Goal: Task Accomplishment & Management: Manage account settings

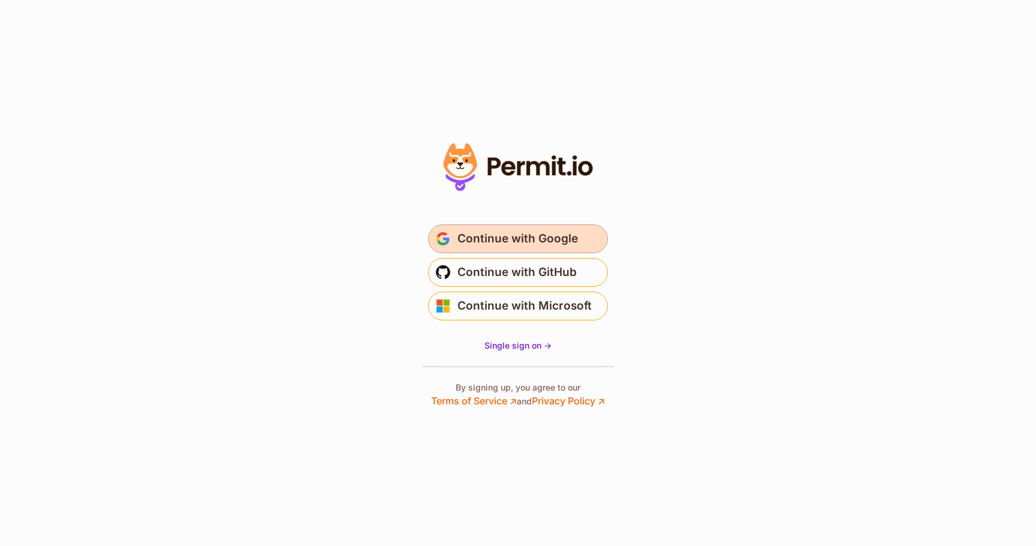
click at [545, 245] on span "Continue with Google" at bounding box center [518, 238] width 121 height 19
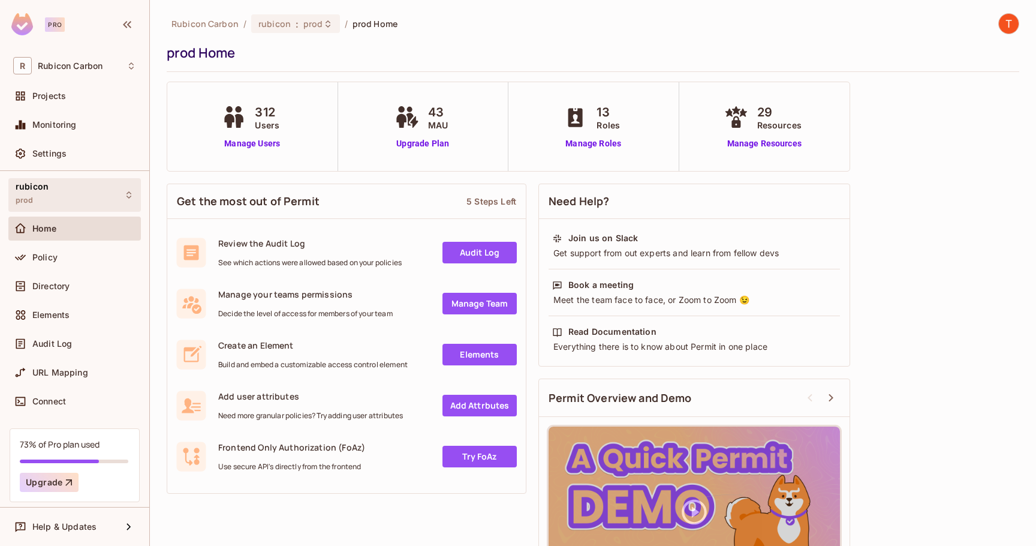
click at [91, 199] on div "rubicon prod" at bounding box center [74, 194] width 133 height 33
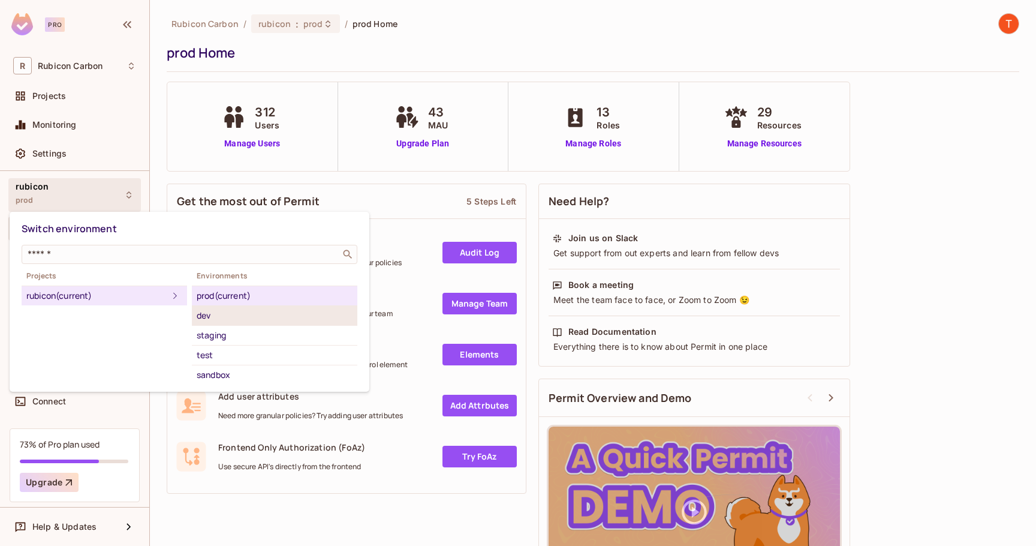
click at [205, 317] on div "dev" at bounding box center [275, 315] width 156 height 14
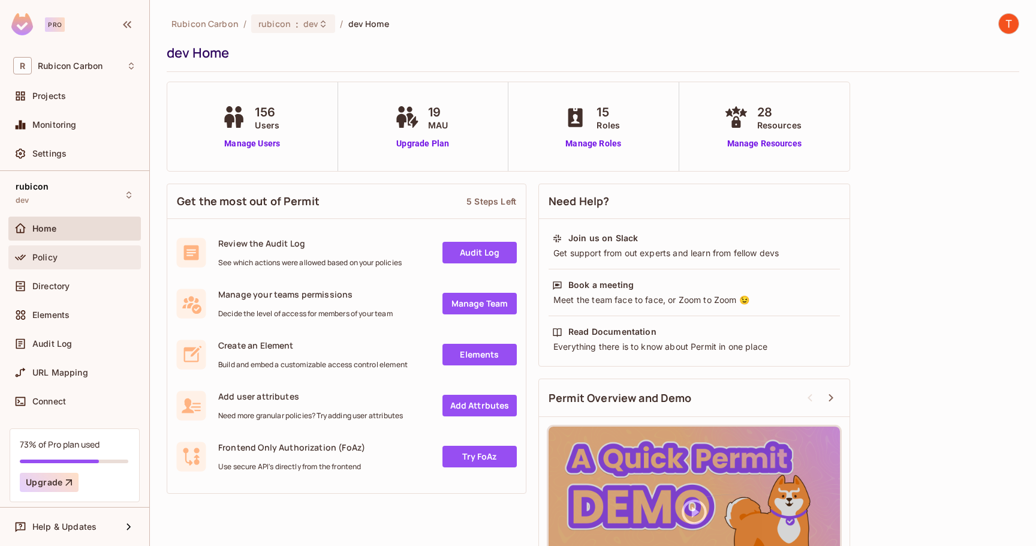
click at [81, 254] on div "Policy" at bounding box center [84, 258] width 104 height 10
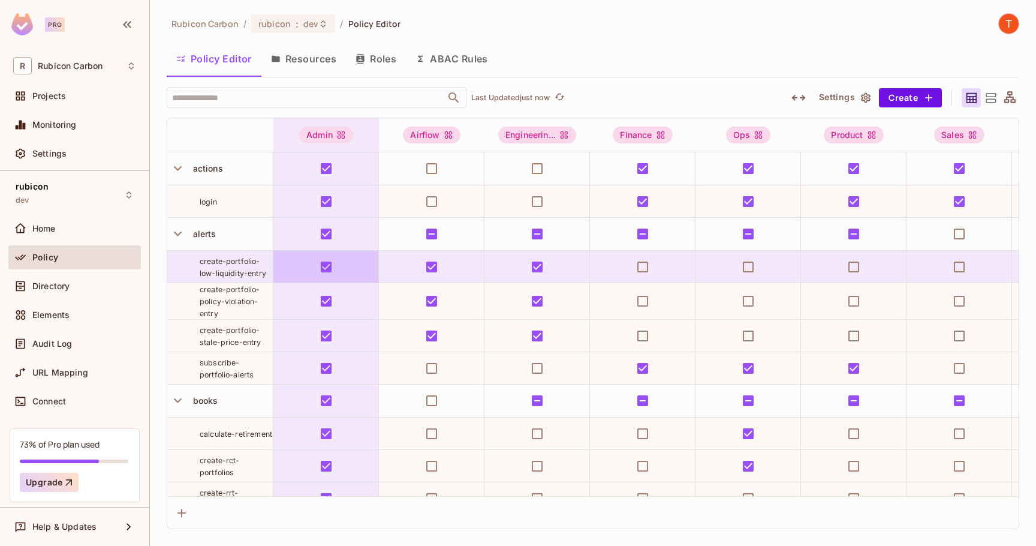
scroll to position [580, 0]
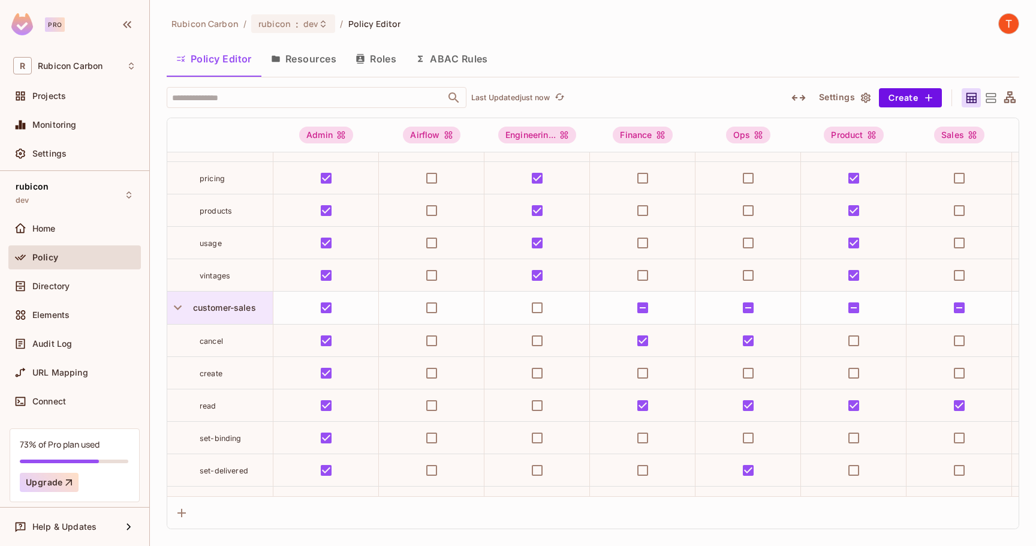
click at [243, 302] on div "customer-sales" at bounding box center [230, 308] width 85 height 12
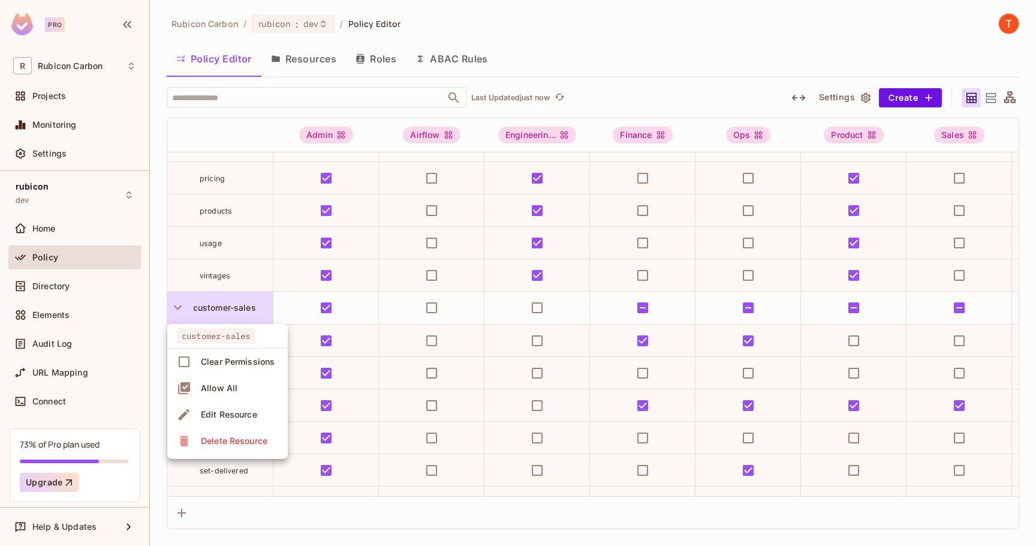
click at [247, 419] on div "Edit Resource" at bounding box center [229, 414] width 56 height 12
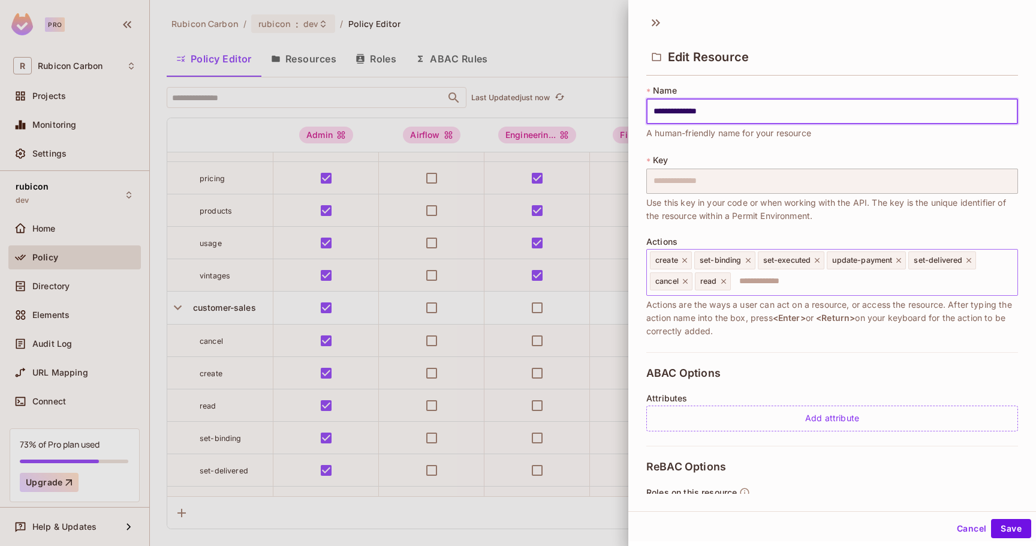
click at [753, 286] on input "text" at bounding box center [872, 281] width 281 height 24
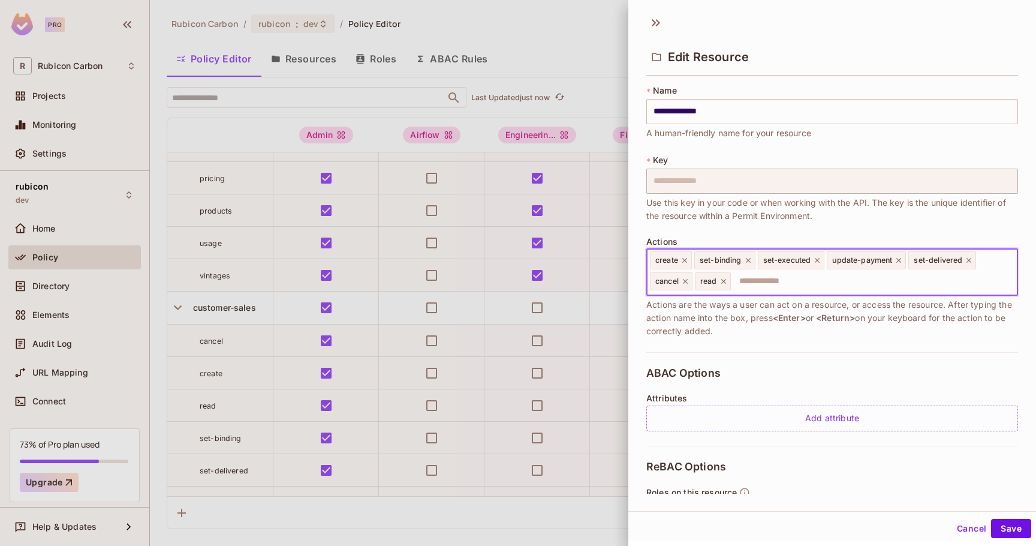
paste input "**********"
type input "**********"
click at [991, 519] on button "Save" at bounding box center [1011, 528] width 40 height 19
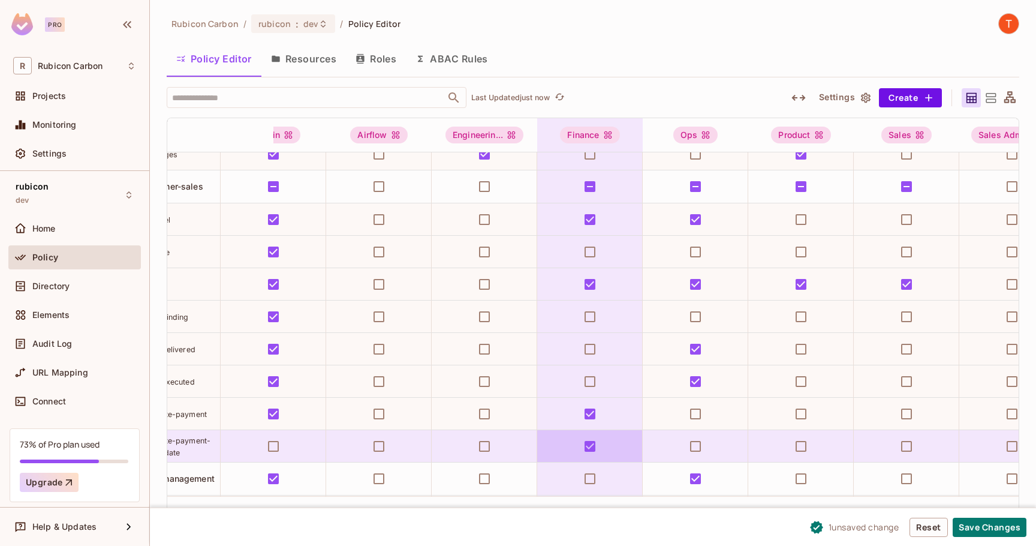
scroll to position [701, 0]
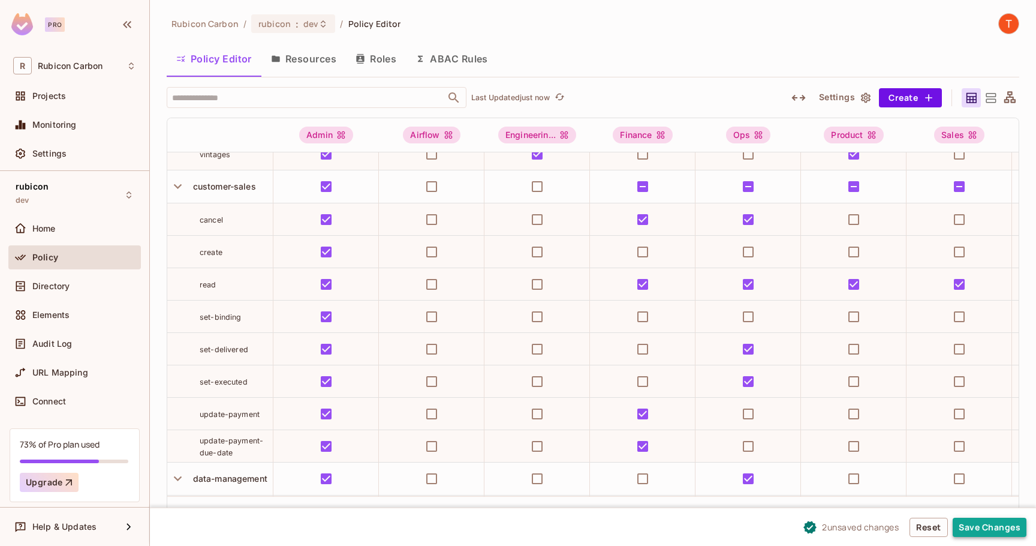
click at [971, 529] on button "Save Changes" at bounding box center [990, 527] width 74 height 19
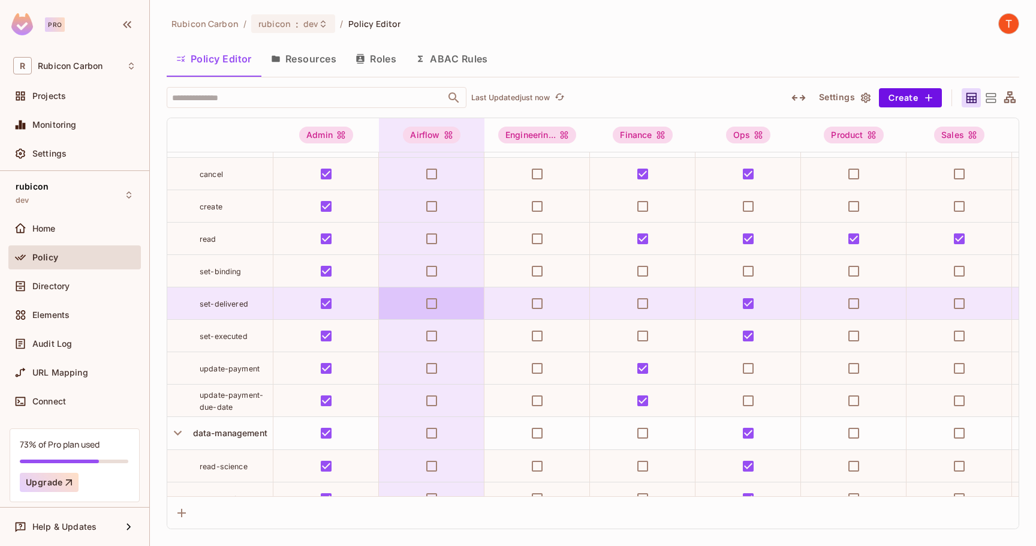
scroll to position [754, 0]
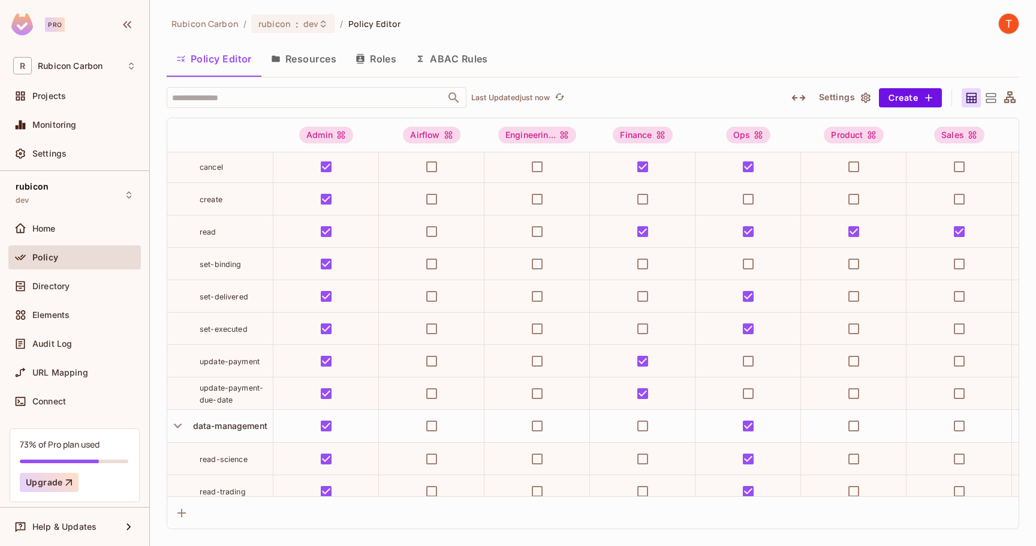
click at [141, 200] on div "rubicon dev Home Policy Directory Elements Audit Log URL Mapping Connect" at bounding box center [74, 299] width 149 height 257
click at [131, 196] on icon at bounding box center [129, 195] width 10 height 10
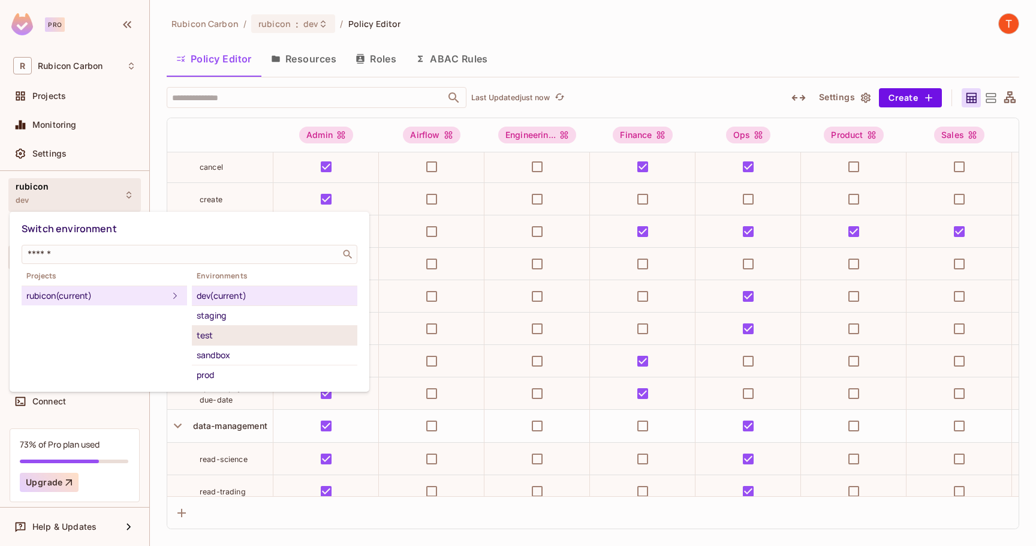
click at [217, 339] on div "test" at bounding box center [275, 335] width 156 height 14
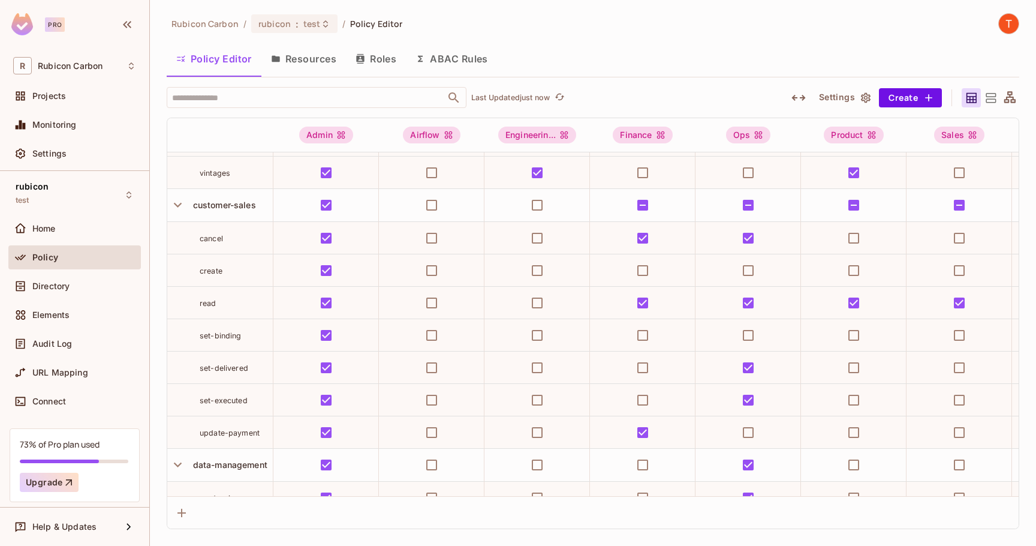
scroll to position [678, 0]
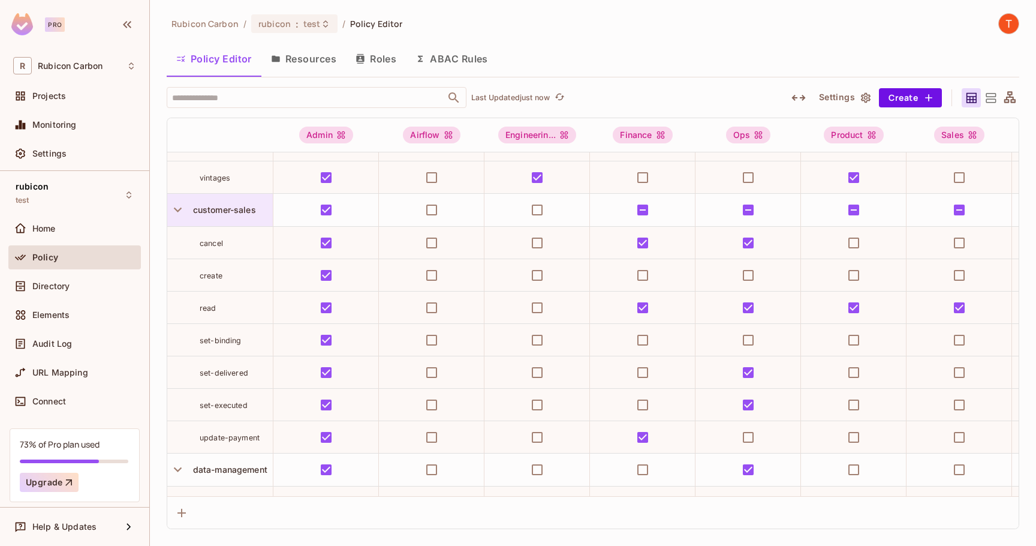
click at [238, 210] on span "customer-sales" at bounding box center [222, 210] width 68 height 10
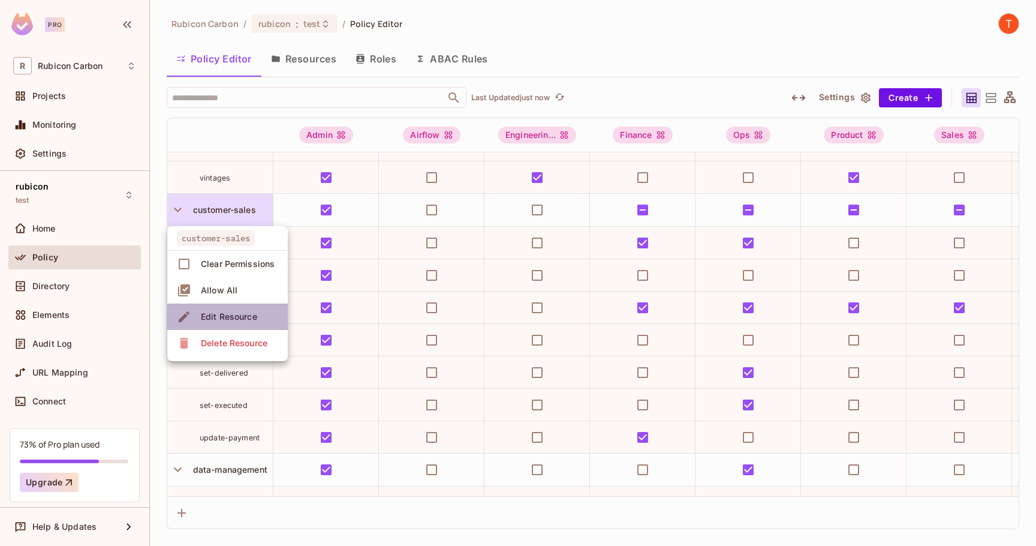
click at [241, 324] on span "Edit Resource" at bounding box center [229, 316] width 64 height 19
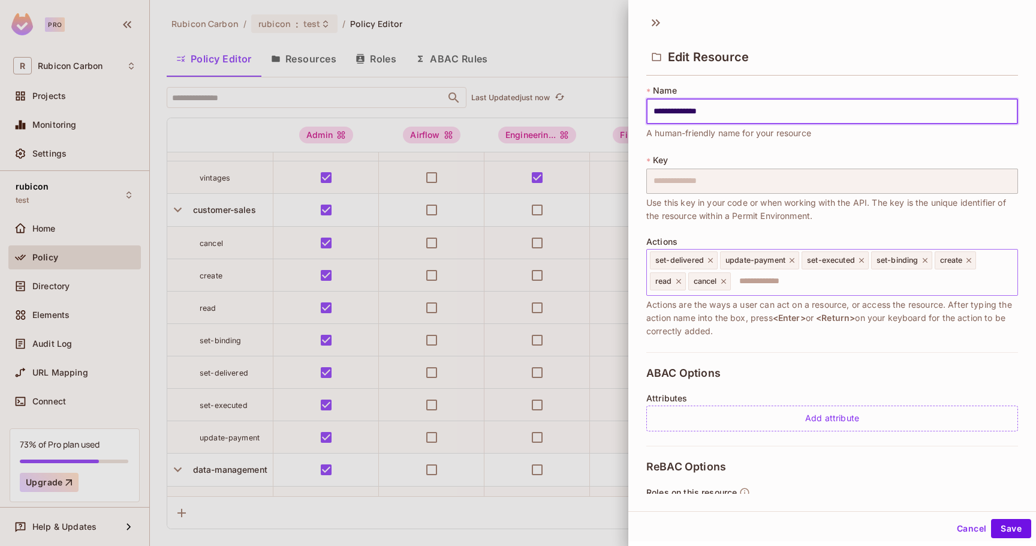
click at [749, 291] on input "text" at bounding box center [872, 281] width 281 height 24
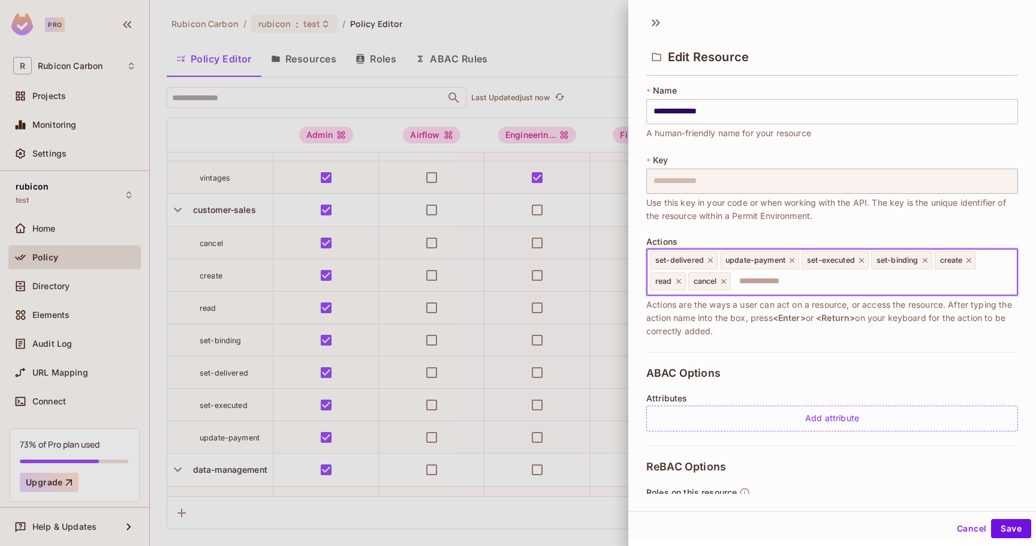
paste input "**********"
type input "**********"
click at [1006, 530] on button "Save" at bounding box center [1011, 528] width 40 height 19
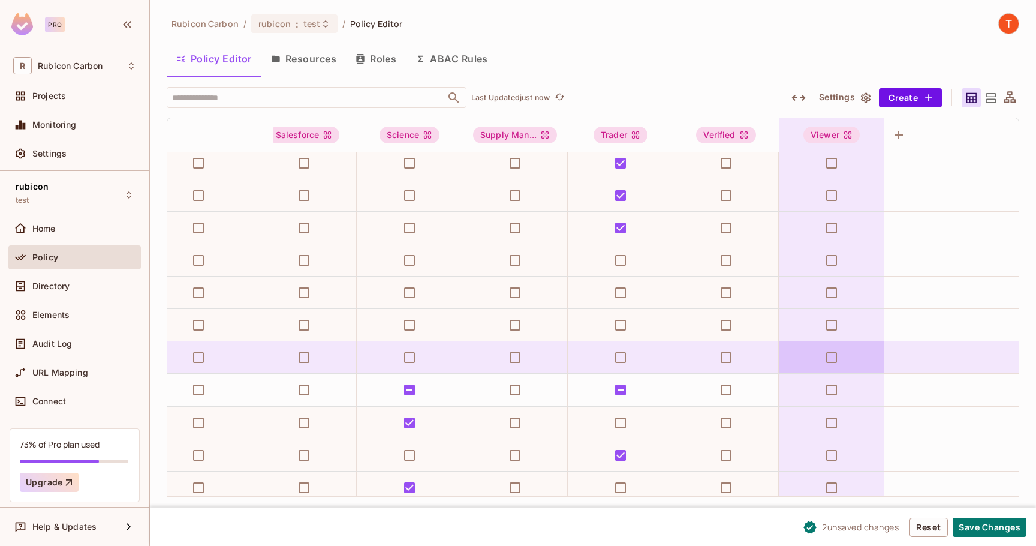
scroll to position [790, 0]
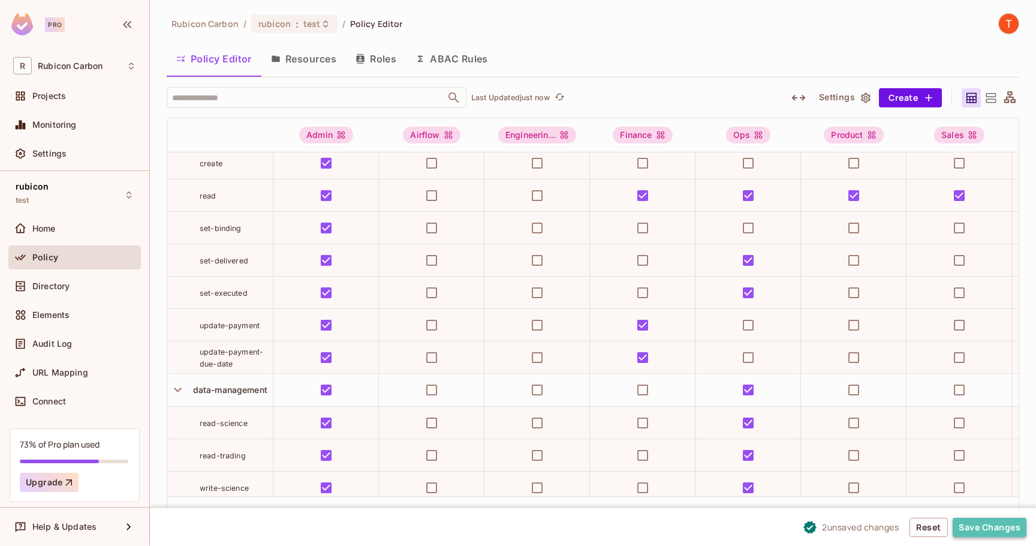
click at [971, 531] on button "Save Changes" at bounding box center [990, 527] width 74 height 19
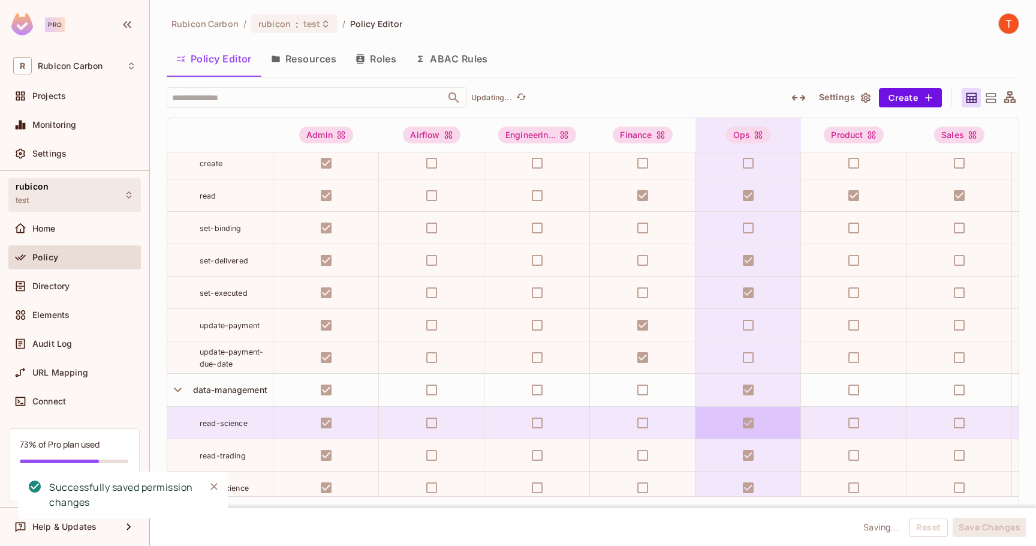
click at [127, 195] on icon at bounding box center [129, 195] width 10 height 10
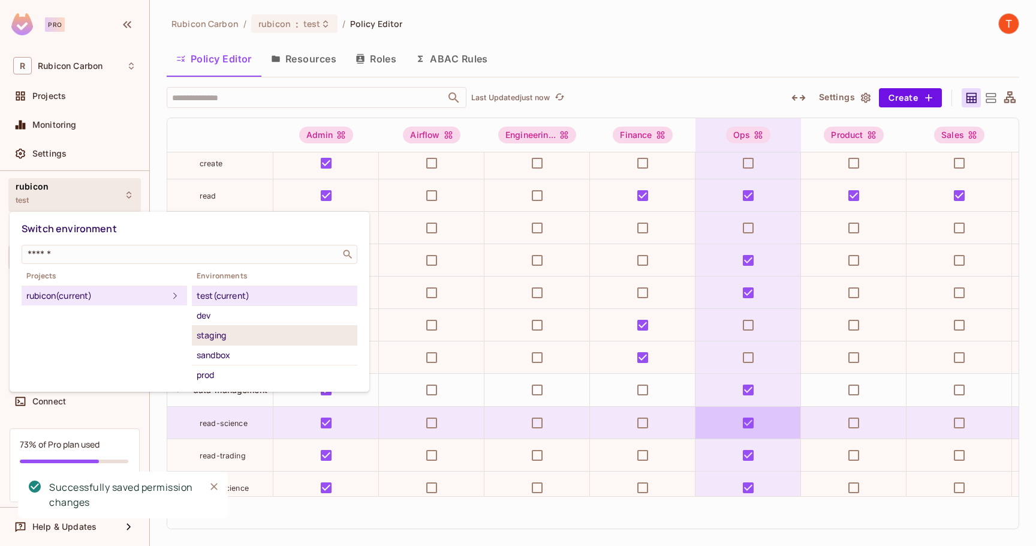
click at [244, 336] on div "staging" at bounding box center [275, 335] width 156 height 14
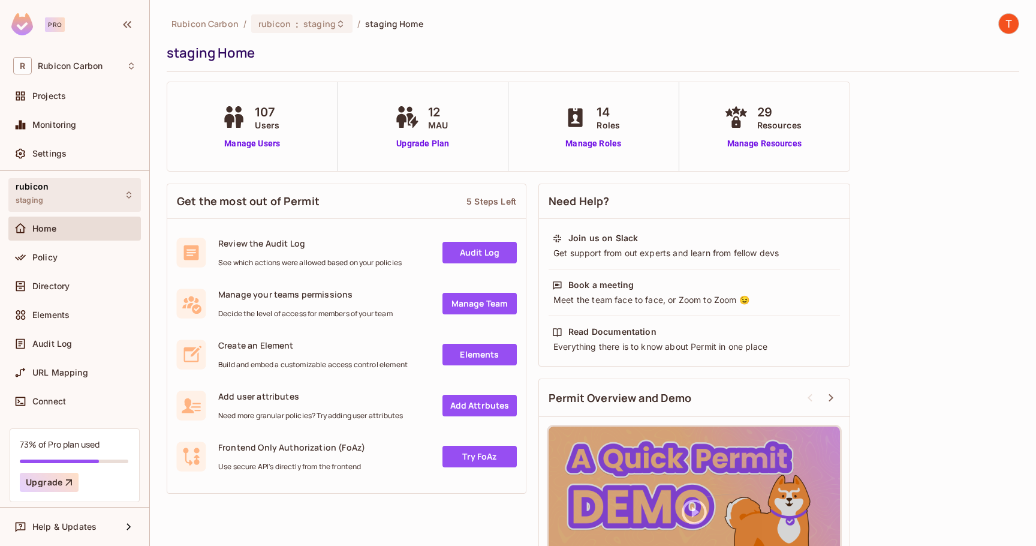
click at [128, 197] on icon at bounding box center [129, 194] width 5 height 7
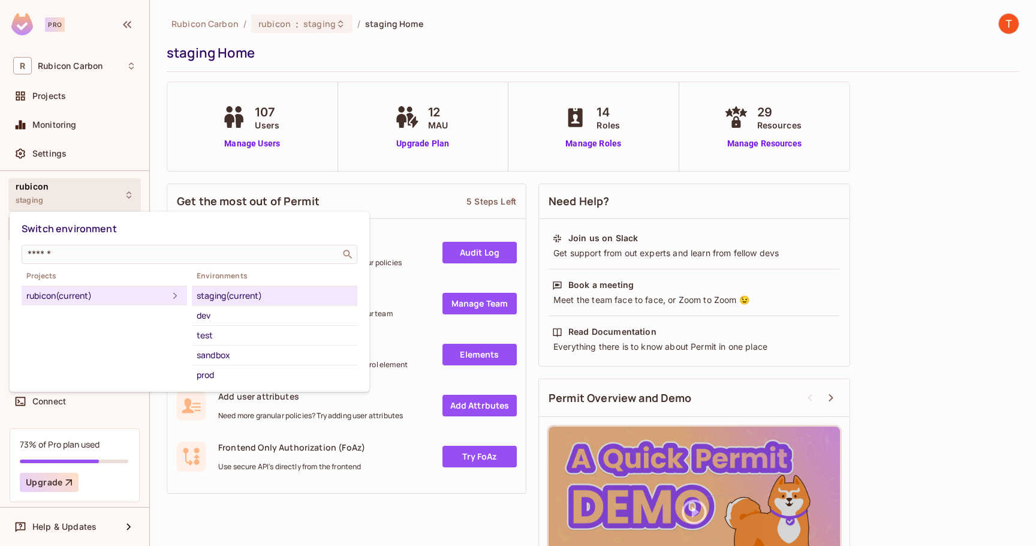
click at [239, 296] on div "staging (current)" at bounding box center [275, 295] width 156 height 14
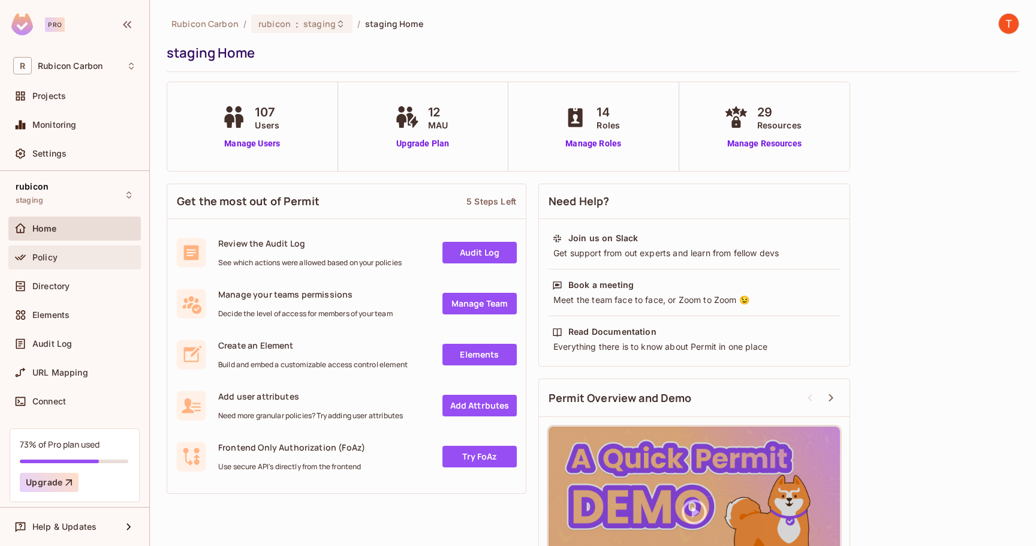
click at [78, 253] on div "Policy" at bounding box center [84, 258] width 104 height 10
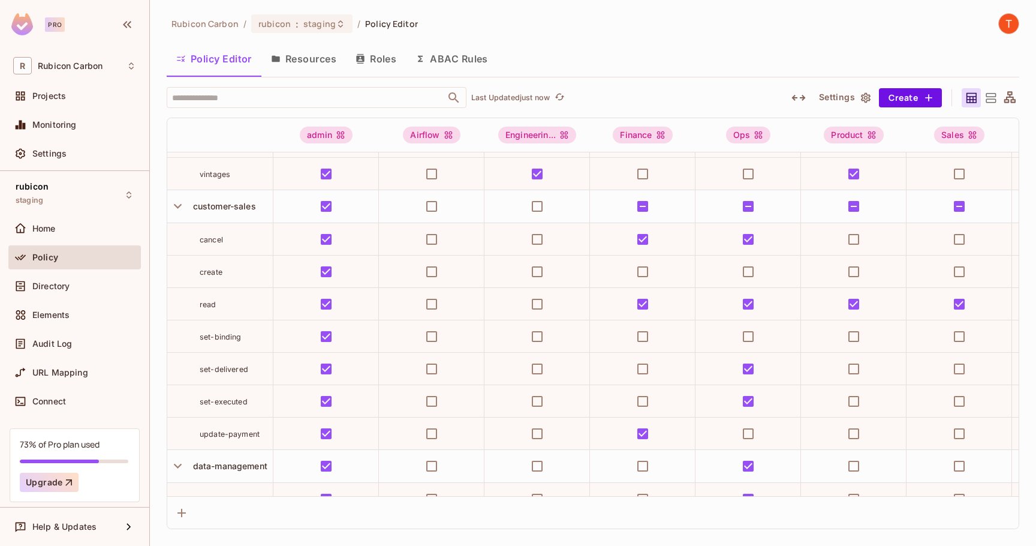
scroll to position [680, 0]
click at [241, 212] on span "customer-sales" at bounding box center [222, 208] width 68 height 10
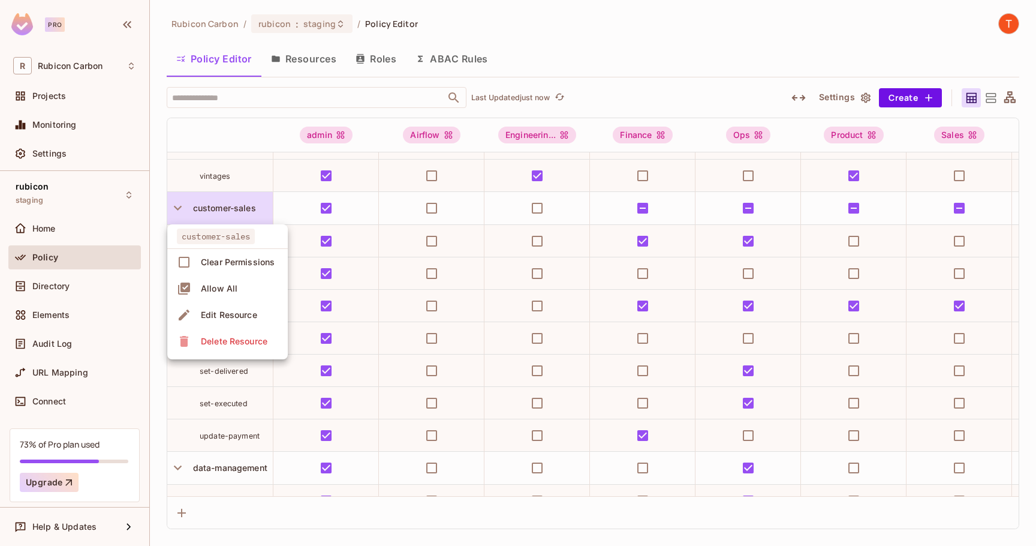
click at [238, 319] on div "Edit Resource" at bounding box center [229, 315] width 56 height 12
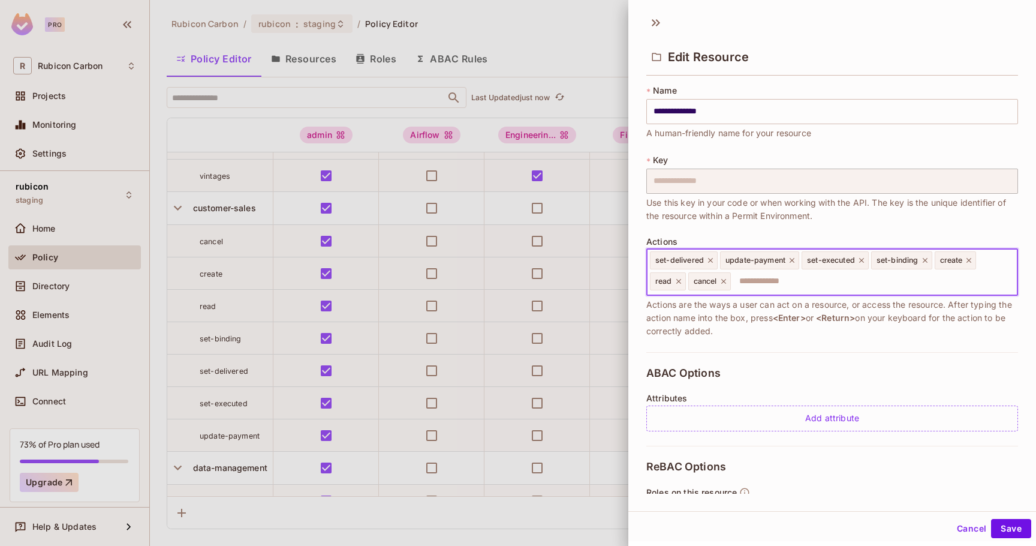
click at [763, 283] on input "text" at bounding box center [872, 281] width 281 height 24
paste input "**********"
type input "**********"
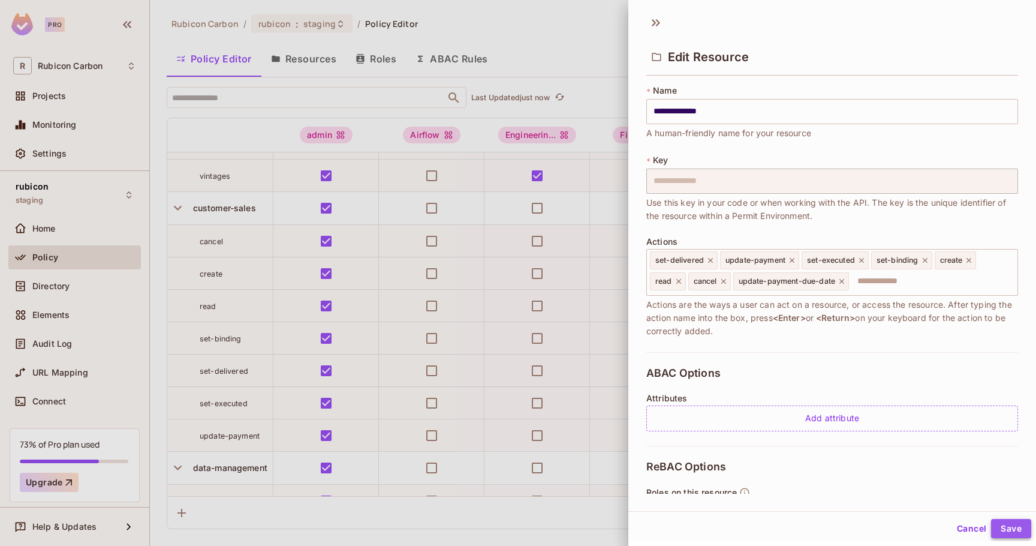
click at [1015, 537] on button "Save" at bounding box center [1011, 528] width 40 height 19
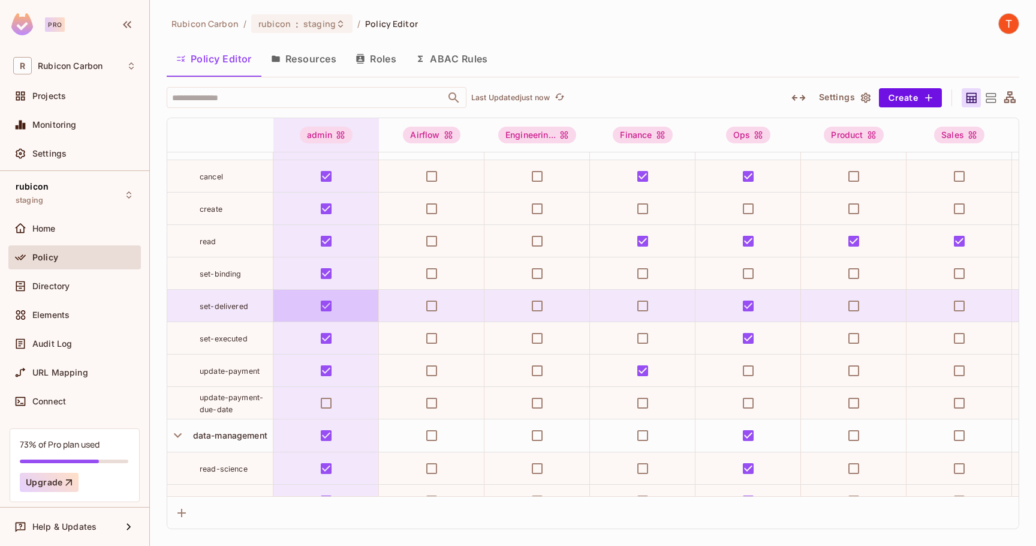
scroll to position [746, 0]
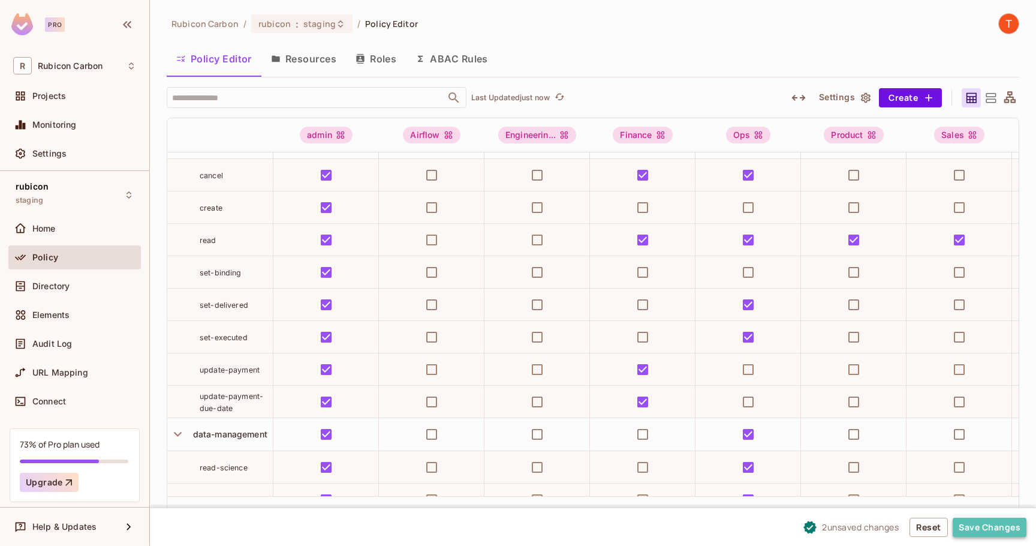
click at [998, 527] on button "Save Changes" at bounding box center [990, 527] width 74 height 19
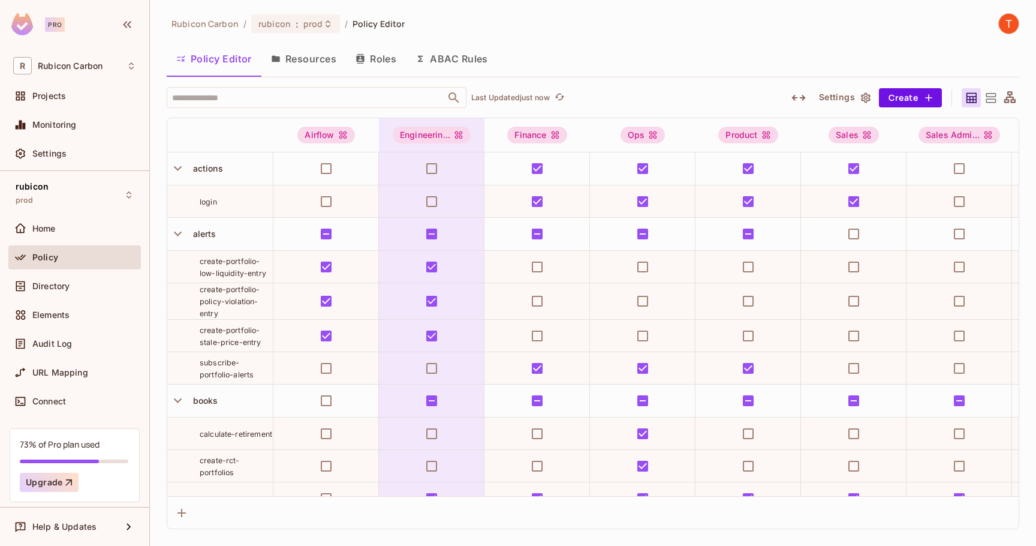
scroll to position [798, 0]
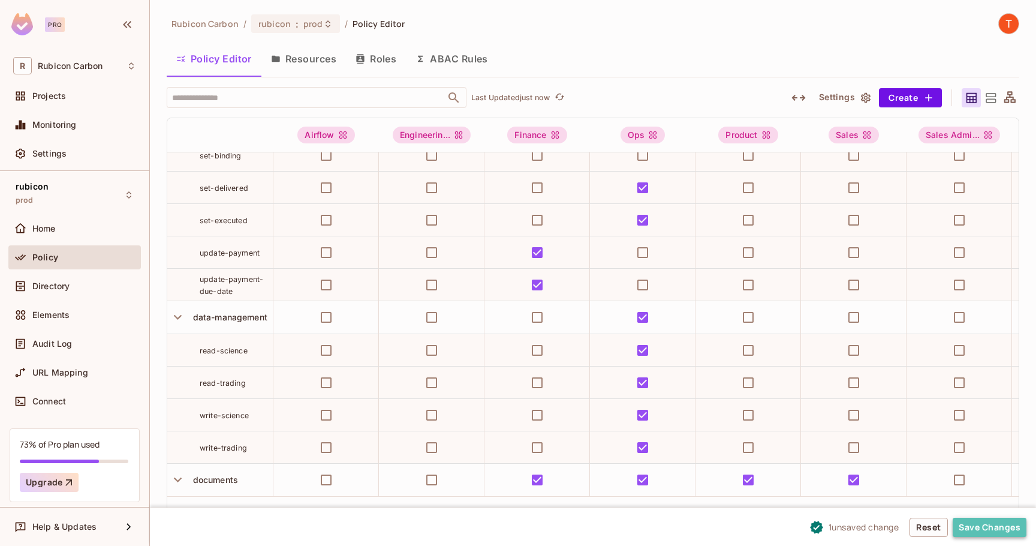
click at [996, 528] on button "Save Changes" at bounding box center [990, 527] width 74 height 19
